Goal: Information Seeking & Learning: Learn about a topic

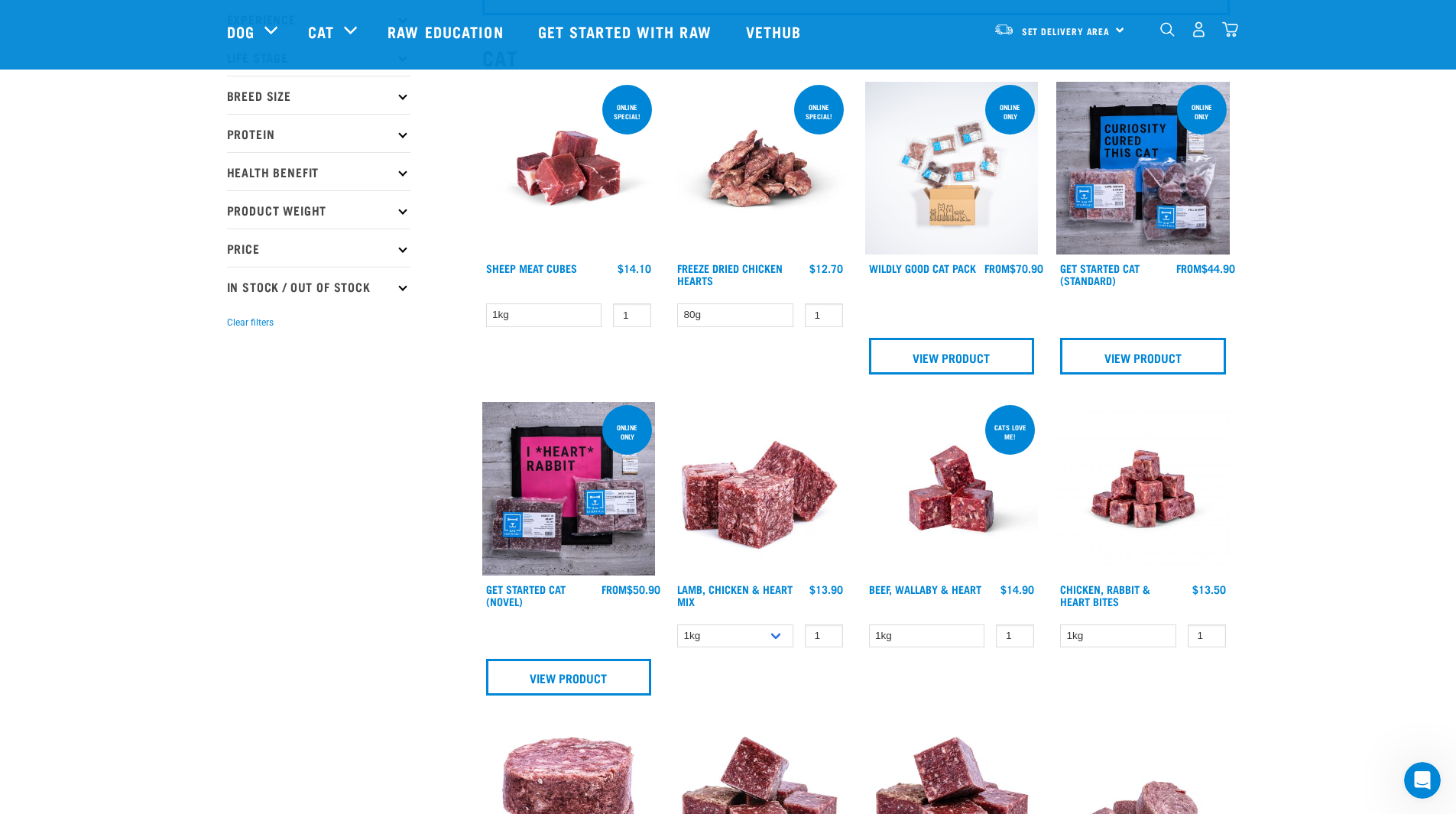
scroll to position [152, 0]
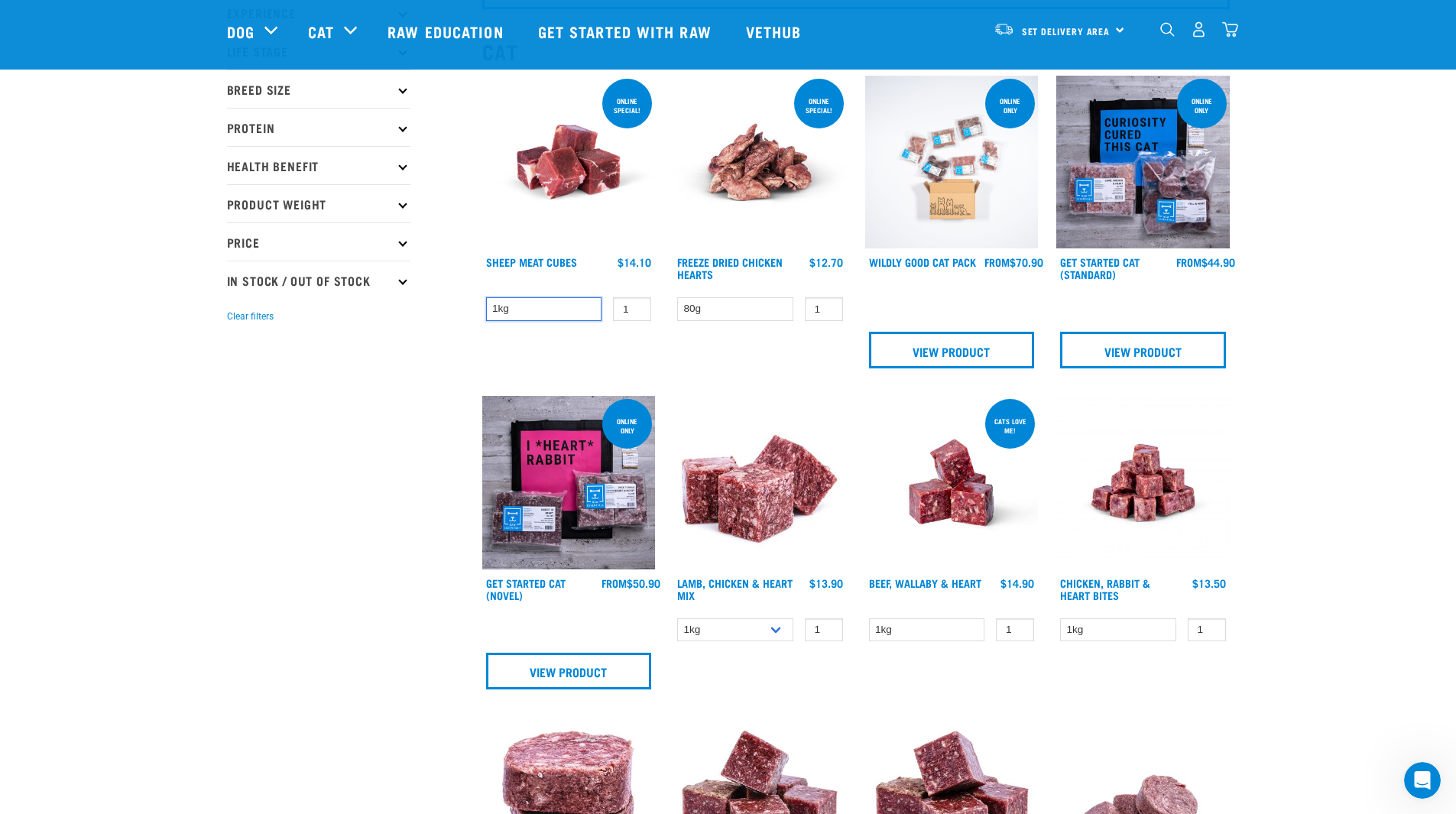
click at [560, 311] on select "1kg" at bounding box center [544, 309] width 116 height 24
click at [558, 317] on select "1kg" at bounding box center [544, 309] width 116 height 24
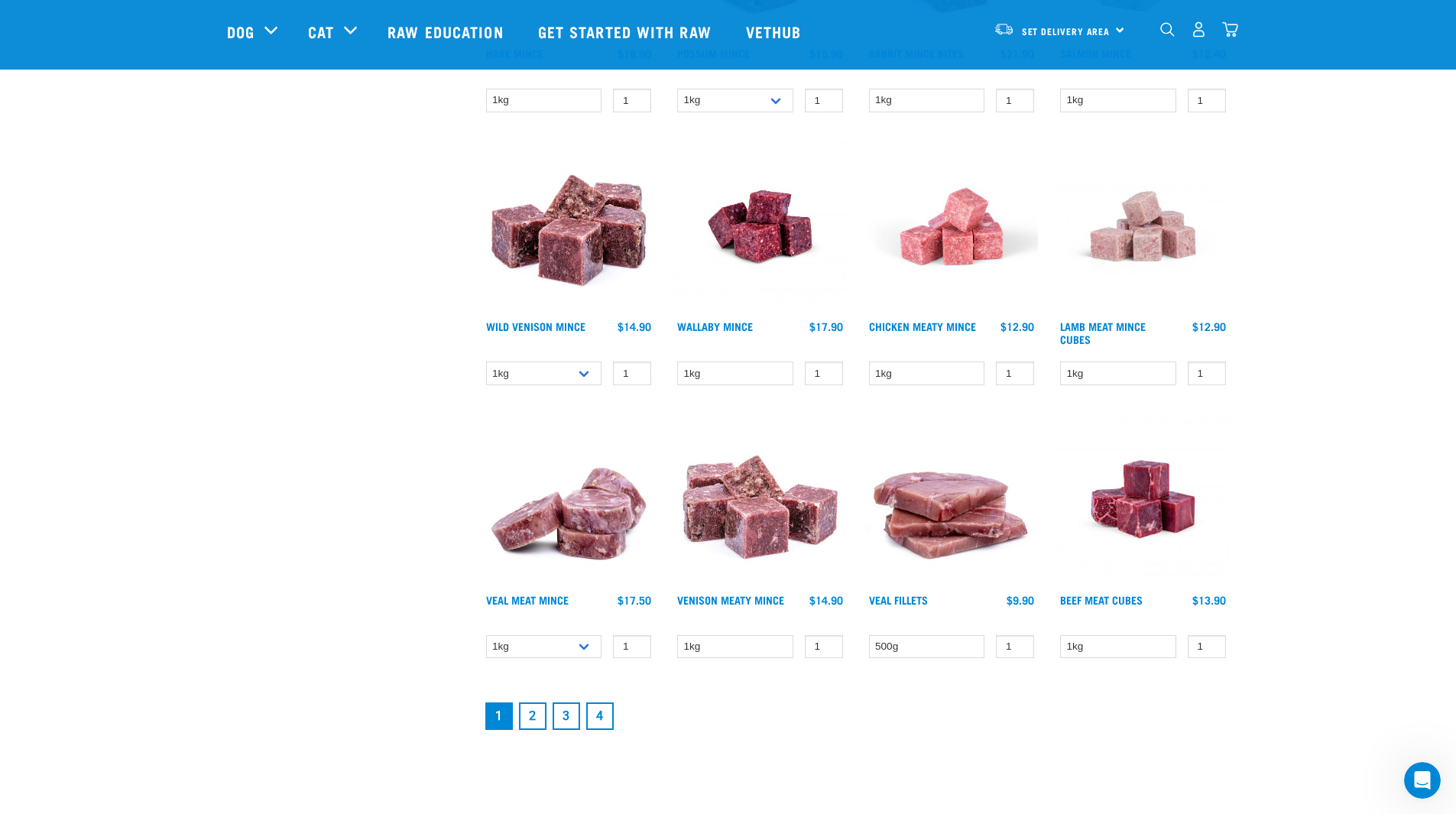
scroll to position [1835, 0]
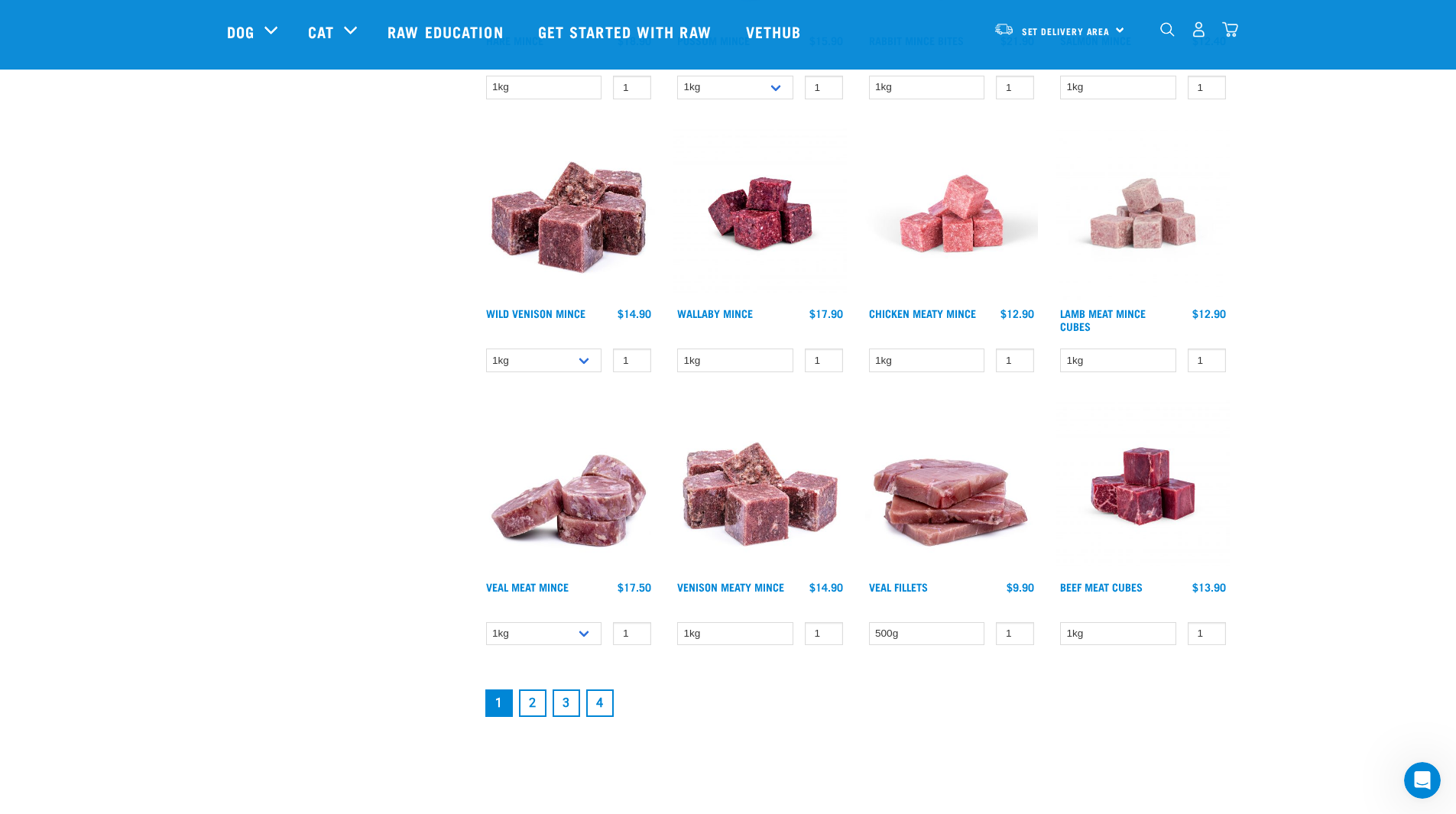
click at [539, 696] on link "2" at bounding box center [533, 703] width 27 height 27
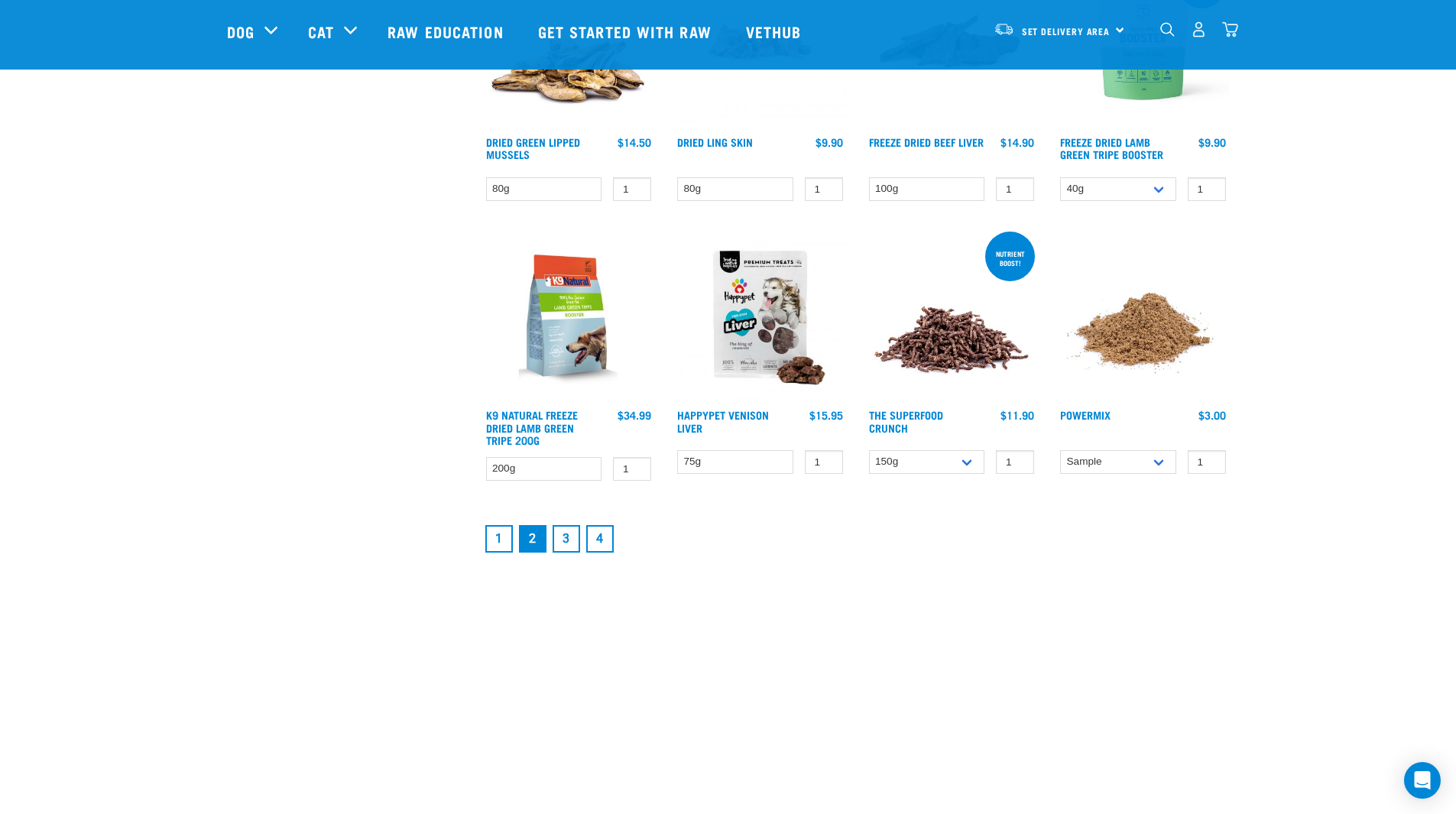
scroll to position [1682, 0]
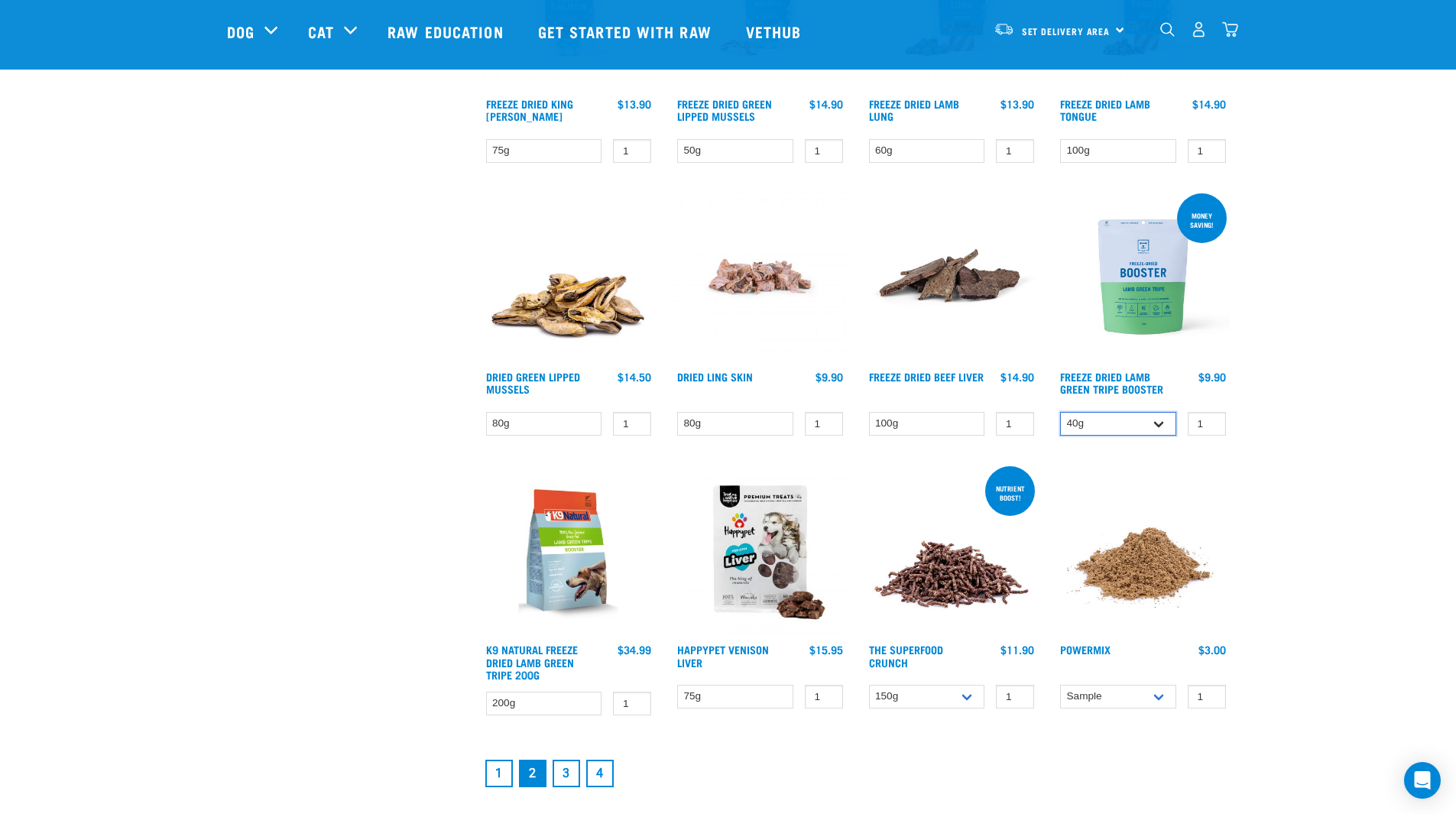
click at [1161, 422] on select "40g 200g" at bounding box center [1118, 423] width 116 height 24
select select "348055"
click at [1061, 412] on select "40g 200g" at bounding box center [1118, 423] width 116 height 24
click at [1112, 385] on link "Freeze Dried Lamb Green Tripe Booster" at bounding box center [1112, 382] width 104 height 18
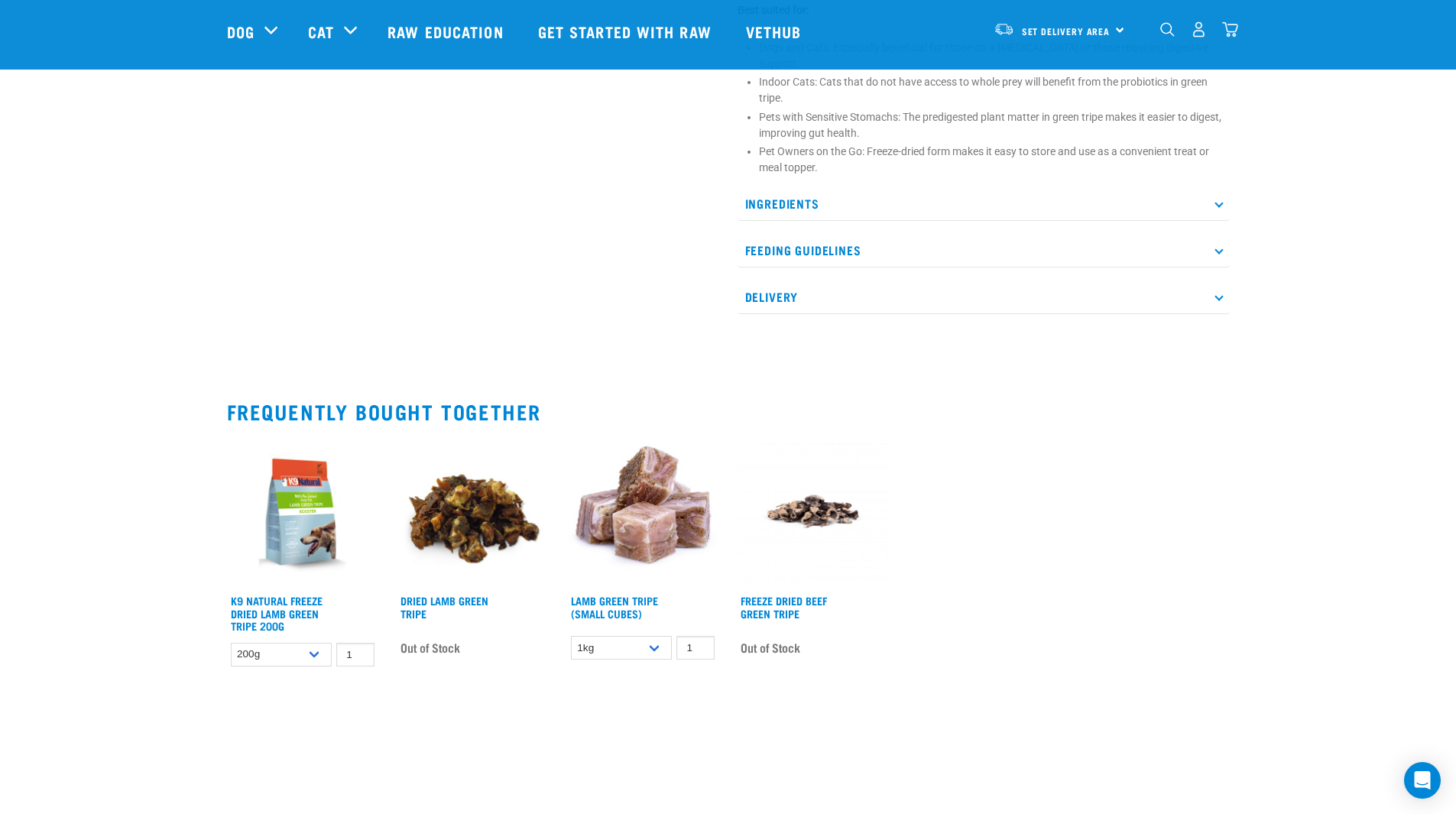
scroll to position [841, 0]
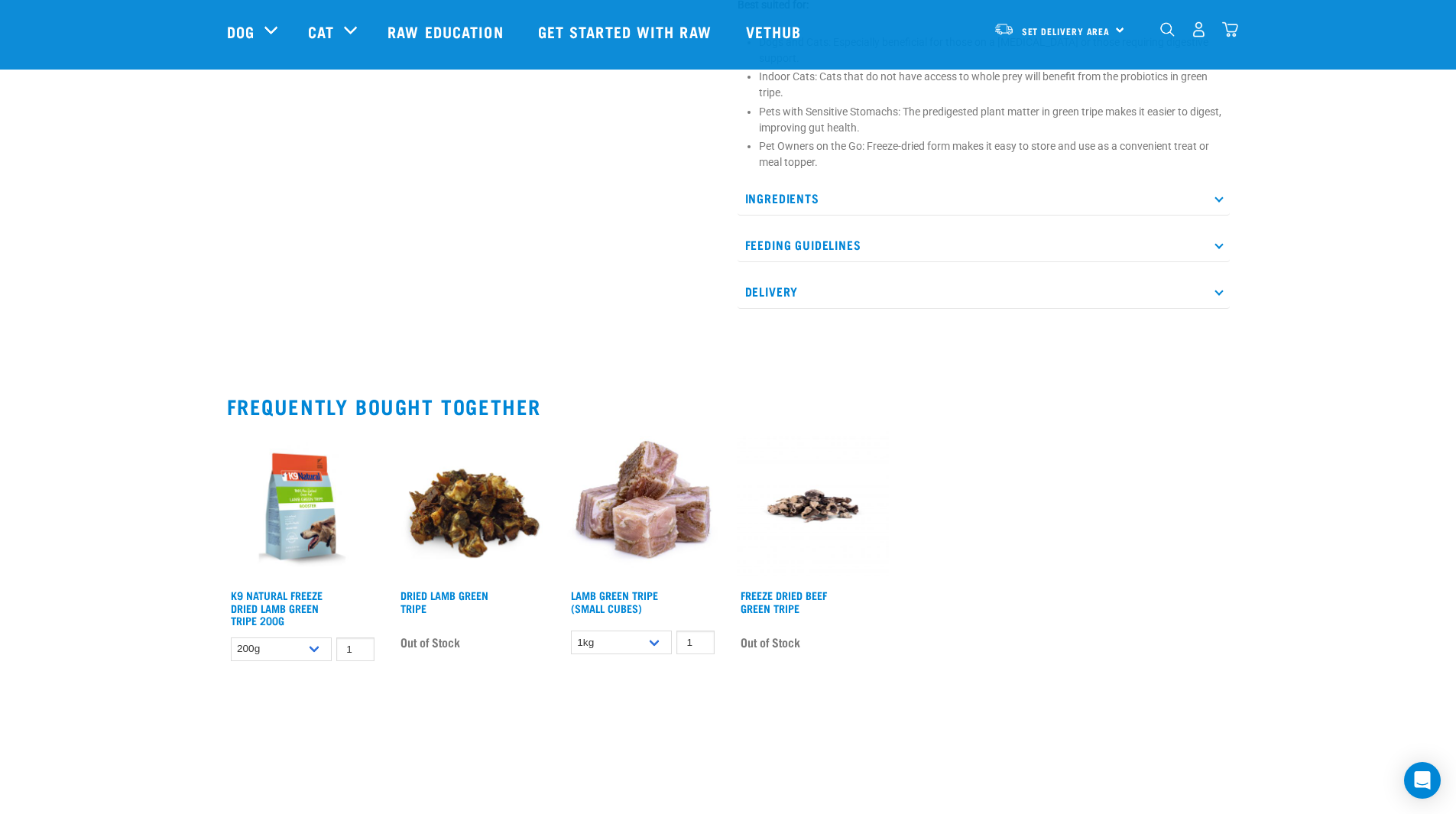
click at [912, 278] on p "Delivery" at bounding box center [984, 292] width 492 height 35
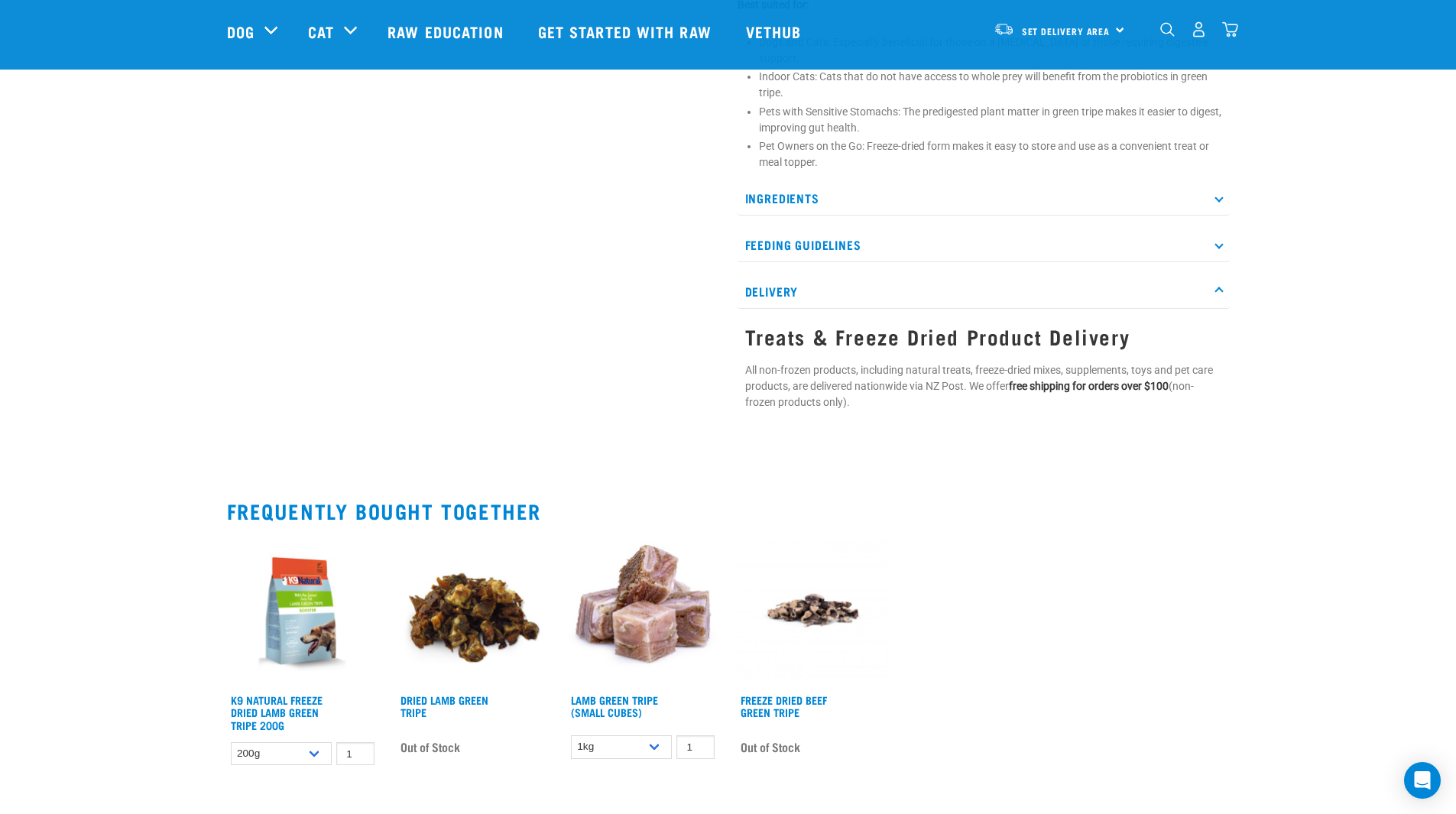
click at [902, 232] on p "Feeding Guidelines" at bounding box center [984, 245] width 492 height 35
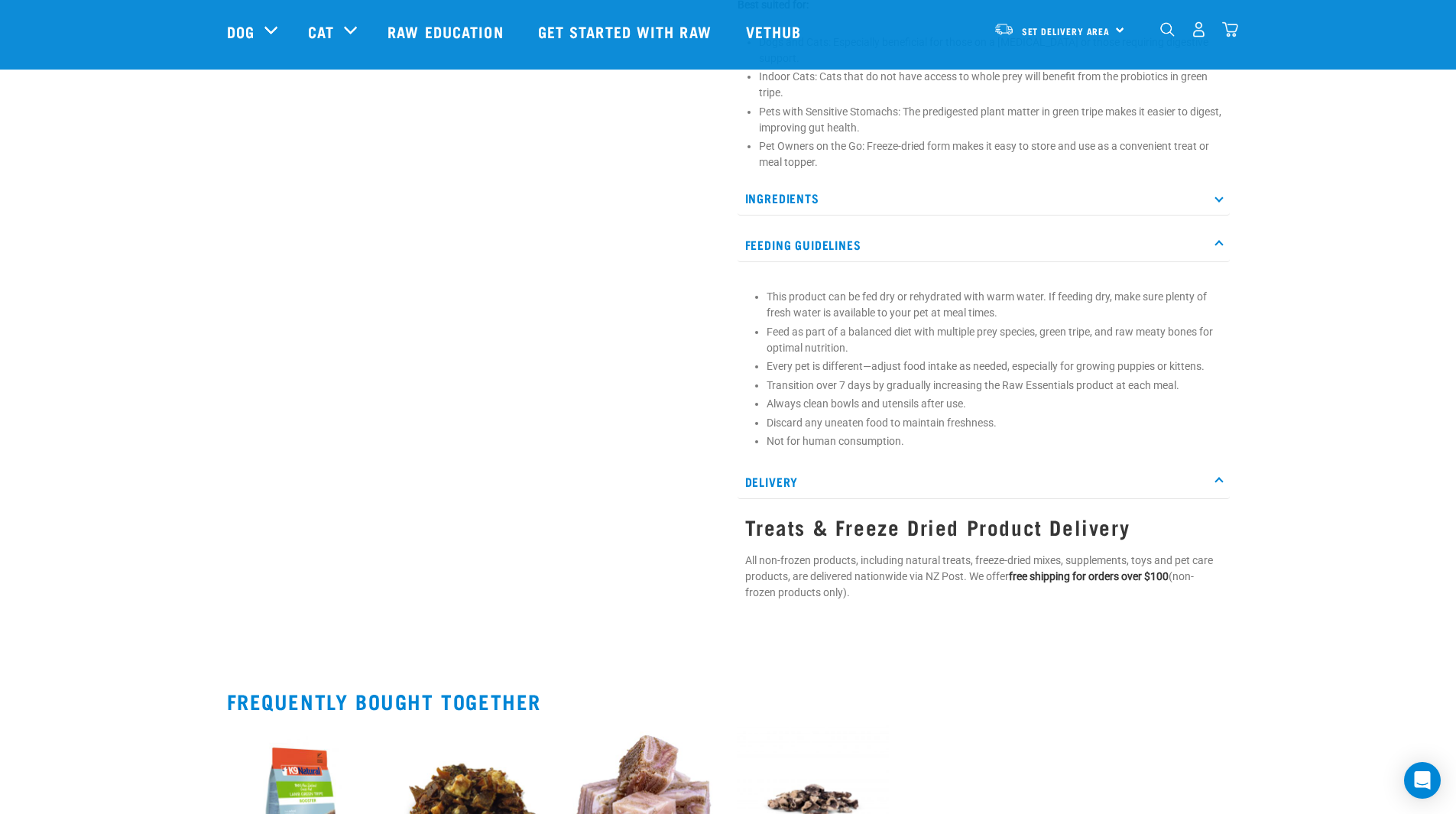
click at [893, 202] on div "Ingredients 100% New Zealand Lamb Green Tripe Our Lamb Green Tripe is from the …" at bounding box center [984, 395] width 492 height 427
click at [888, 184] on p "Ingredients" at bounding box center [984, 199] width 492 height 35
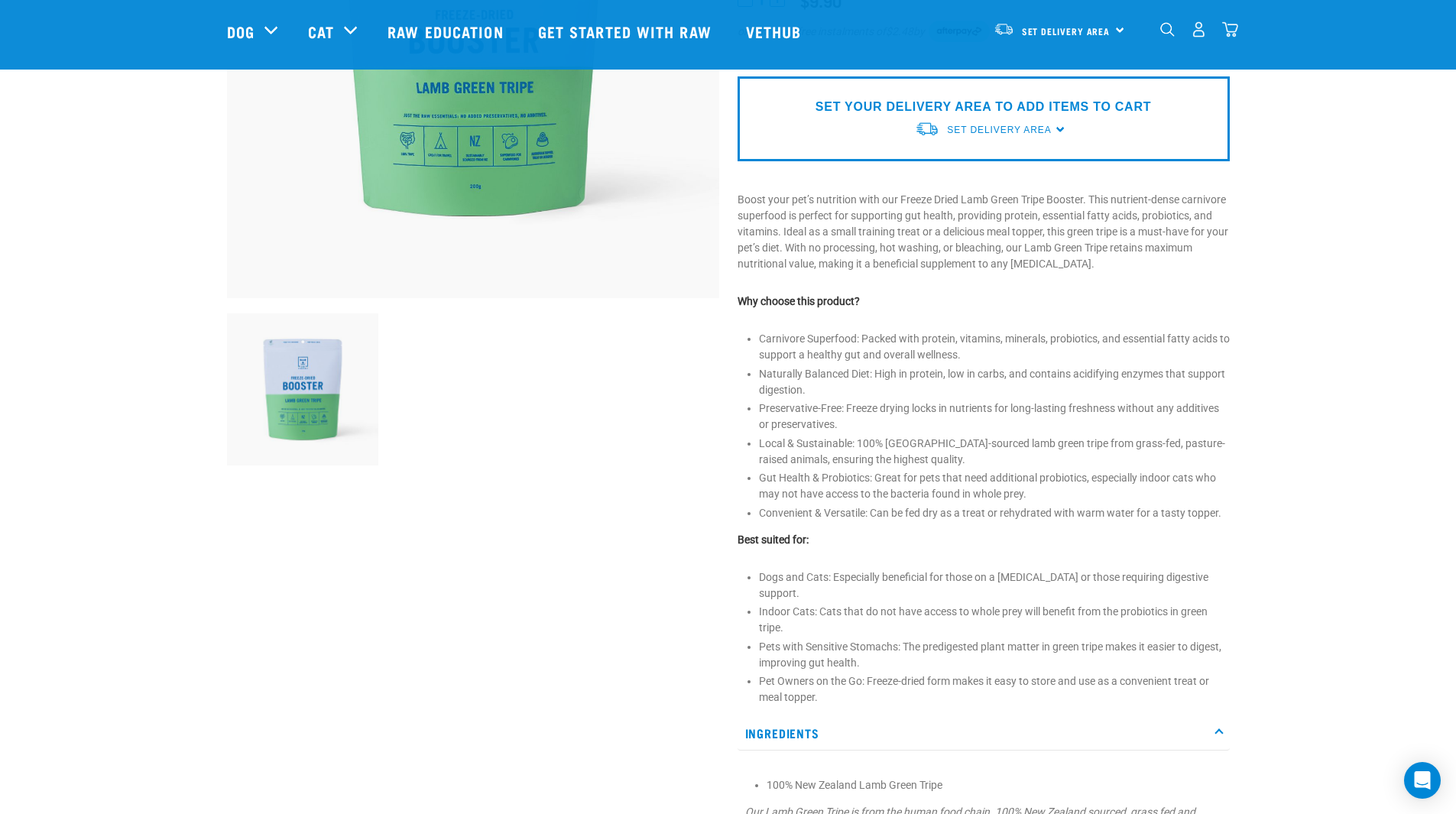
scroll to position [0, 0]
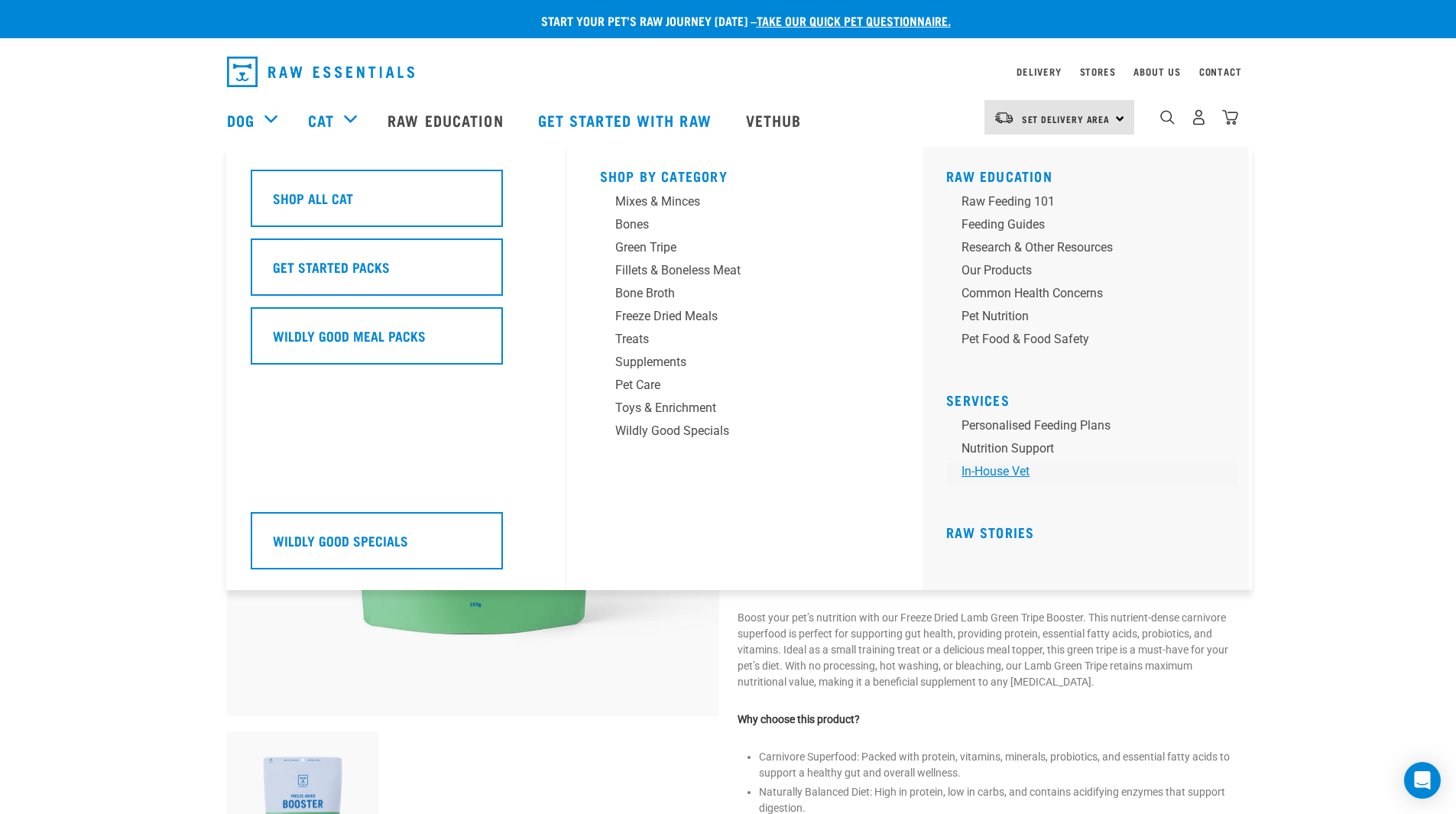
click at [990, 474] on link "In-house vet" at bounding box center [1092, 473] width 291 height 23
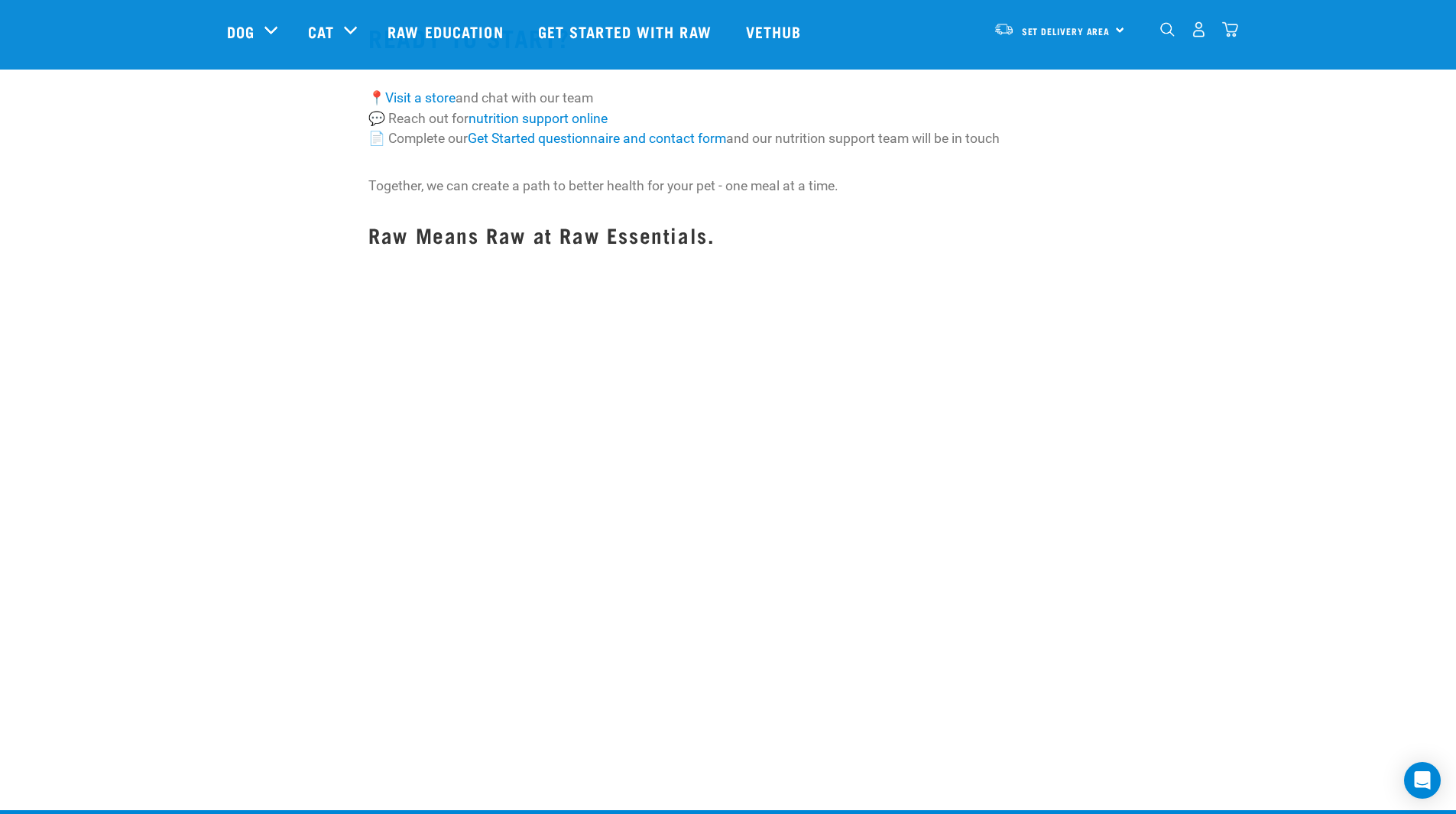
scroll to position [2064, 0]
